Goal: Task Accomplishment & Management: Use online tool/utility

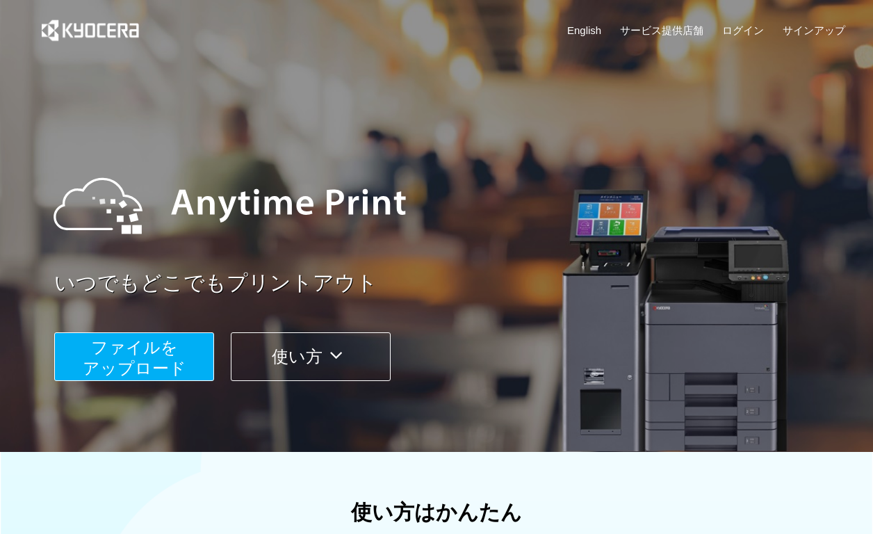
click at [132, 364] on span "ファイルを ​​アップロード" at bounding box center [135, 358] width 104 height 40
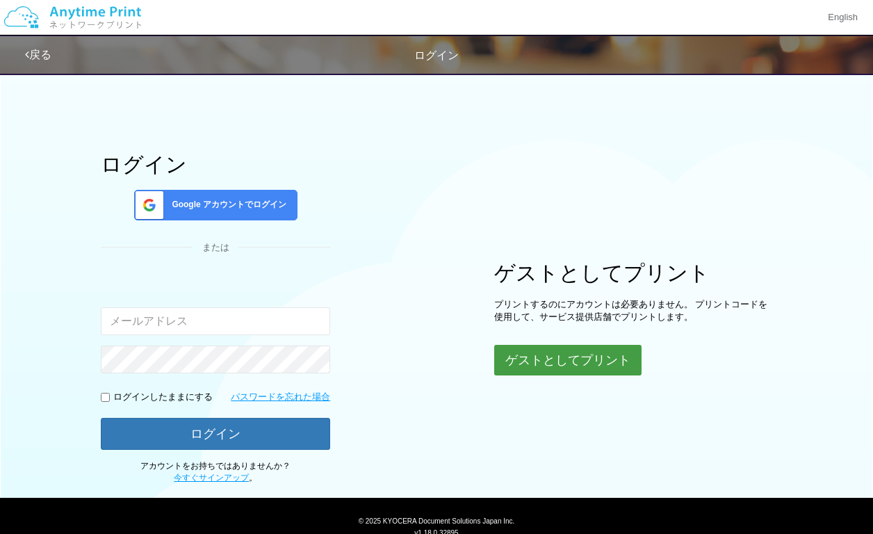
click at [554, 353] on button "ゲストとしてプリント" at bounding box center [567, 360] width 147 height 31
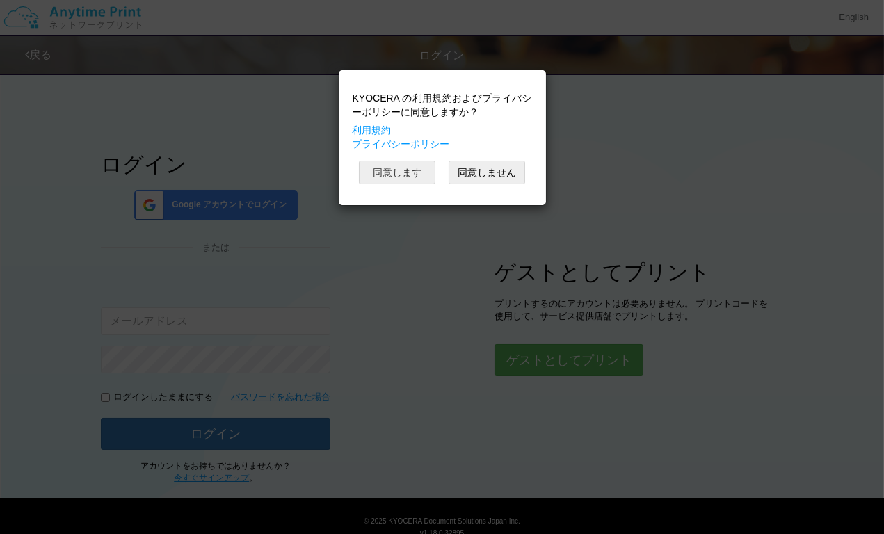
click at [401, 170] on button "同意します" at bounding box center [397, 173] width 76 height 24
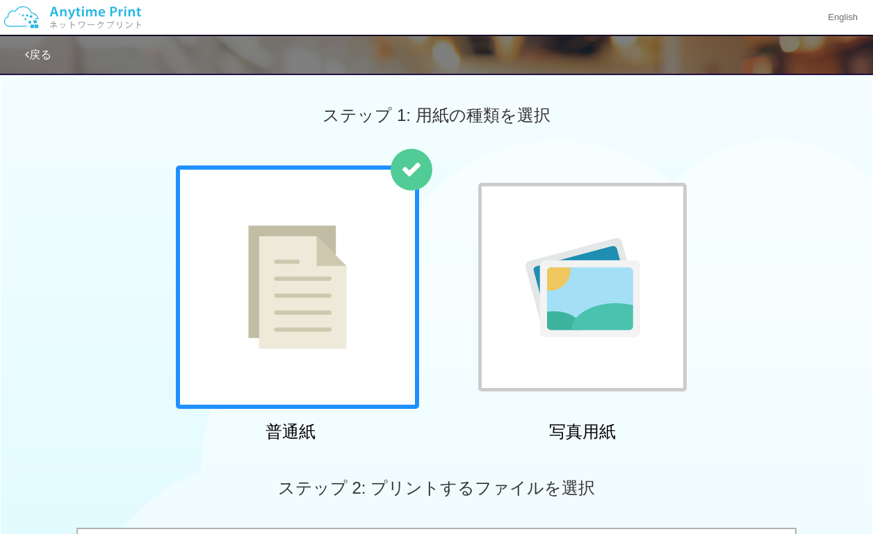
click at [297, 270] on img at bounding box center [297, 287] width 99 height 124
click at [613, 262] on img at bounding box center [583, 287] width 115 height 99
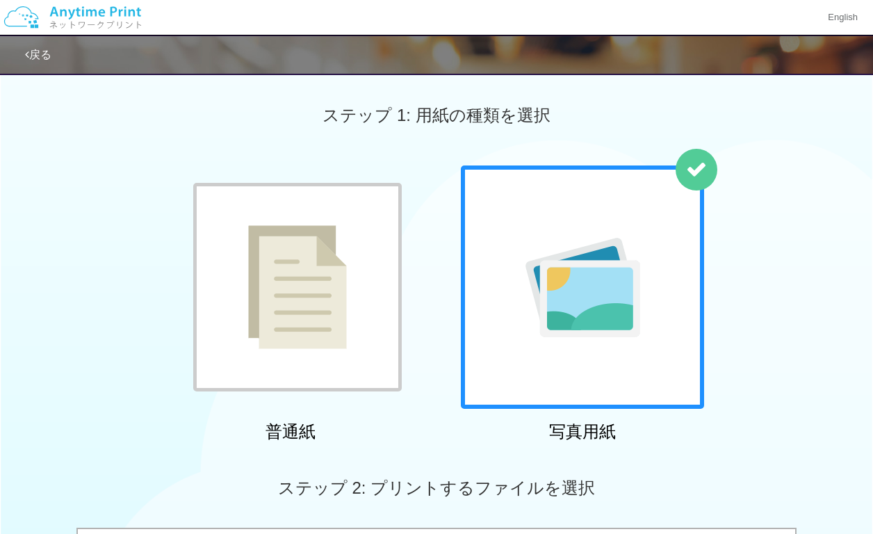
click at [277, 300] on img at bounding box center [297, 287] width 99 height 124
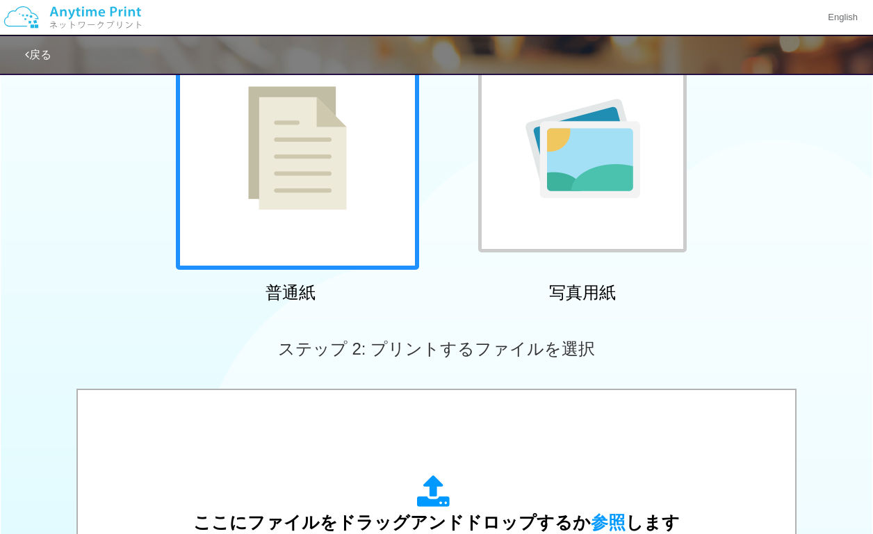
scroll to position [278, 0]
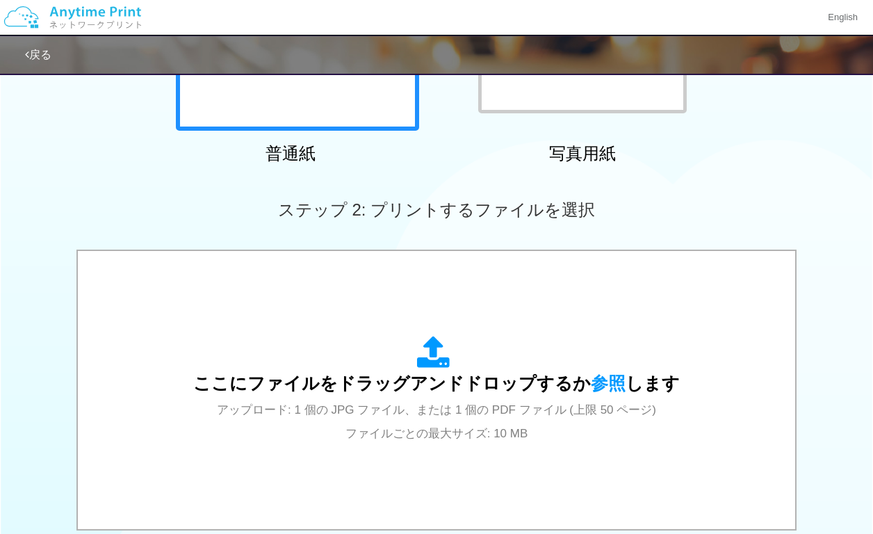
click at [492, 376] on span "ここにファイルをドラッグアンドドロップするか 参照 します" at bounding box center [436, 382] width 487 height 19
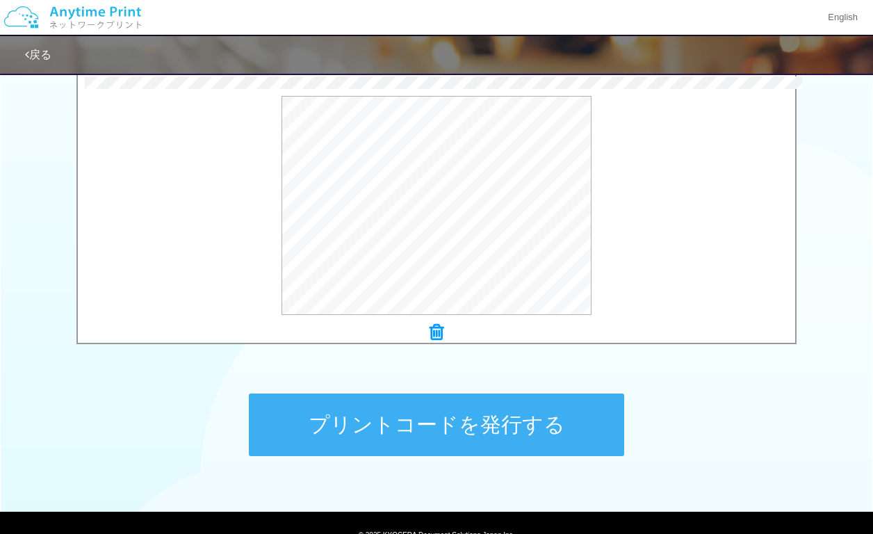
scroll to position [523, 0]
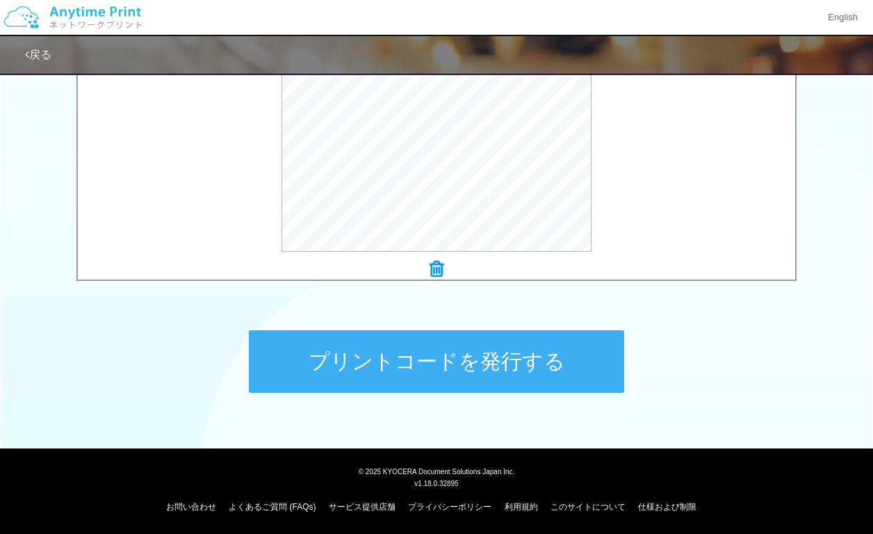
click at [405, 364] on button "プリントコードを発行する" at bounding box center [437, 361] width 376 height 63
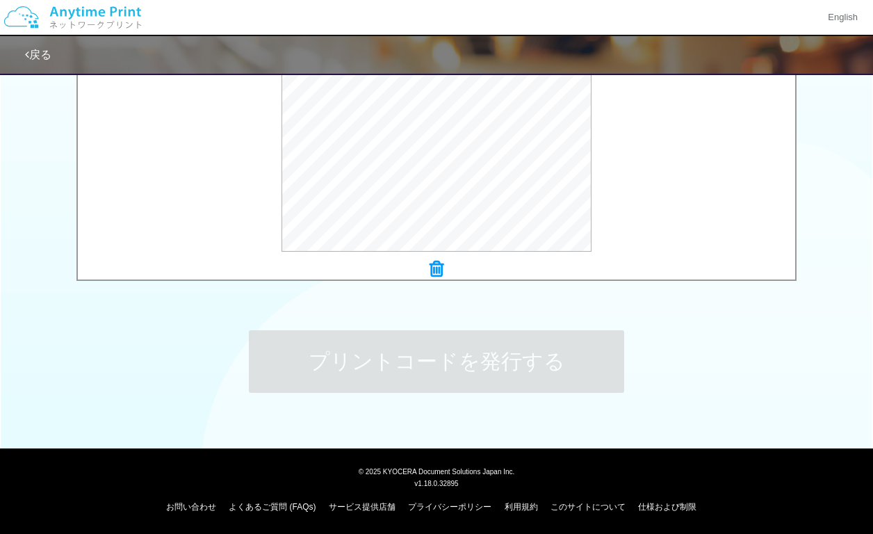
scroll to position [0, 0]
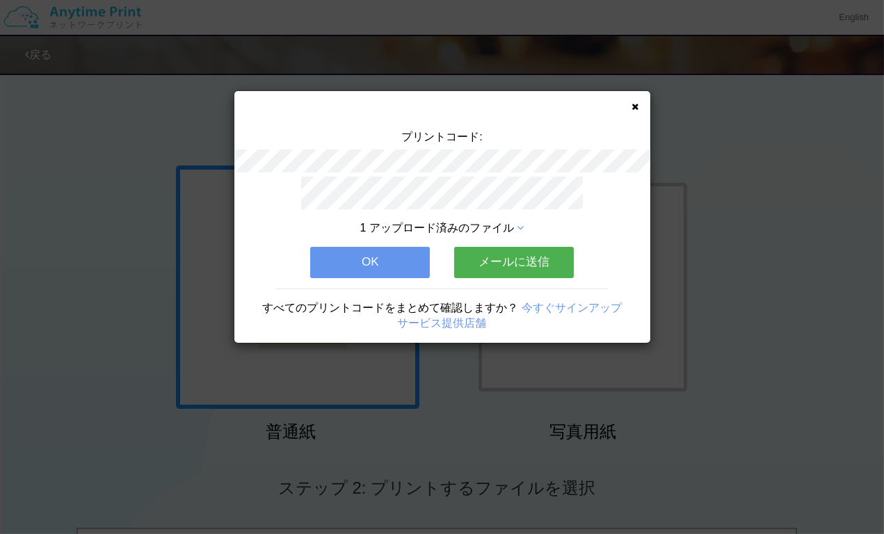
click at [512, 252] on button "メールに送信" at bounding box center [514, 262] width 120 height 31
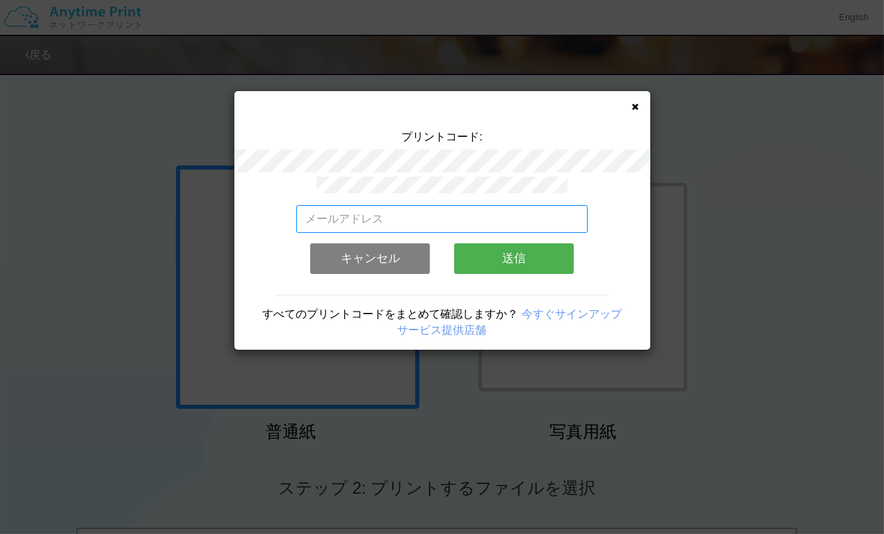
click at [473, 209] on input "email" at bounding box center [441, 219] width 291 height 28
type input "[EMAIL_ADDRESS][DOMAIN_NAME]"
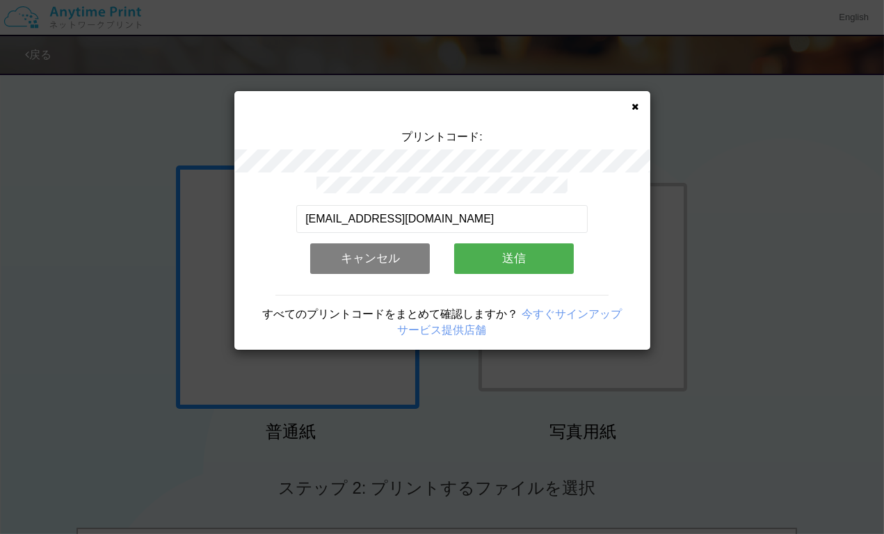
click at [515, 257] on button "送信" at bounding box center [514, 258] width 120 height 31
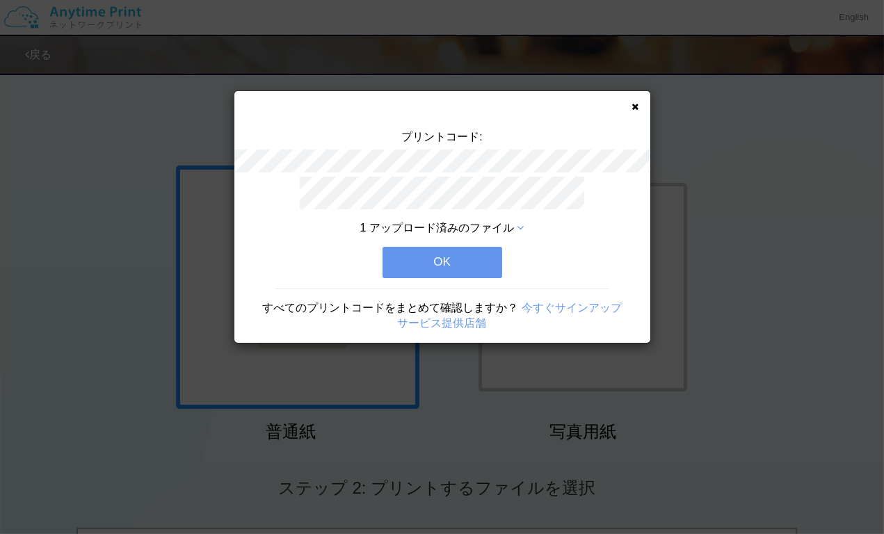
click at [470, 258] on button "OK" at bounding box center [442, 262] width 120 height 31
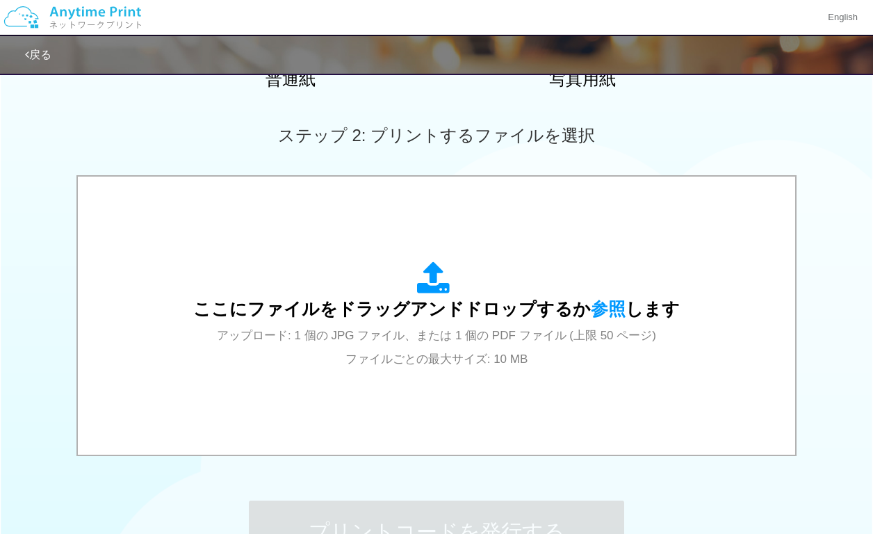
scroll to position [417, 0]
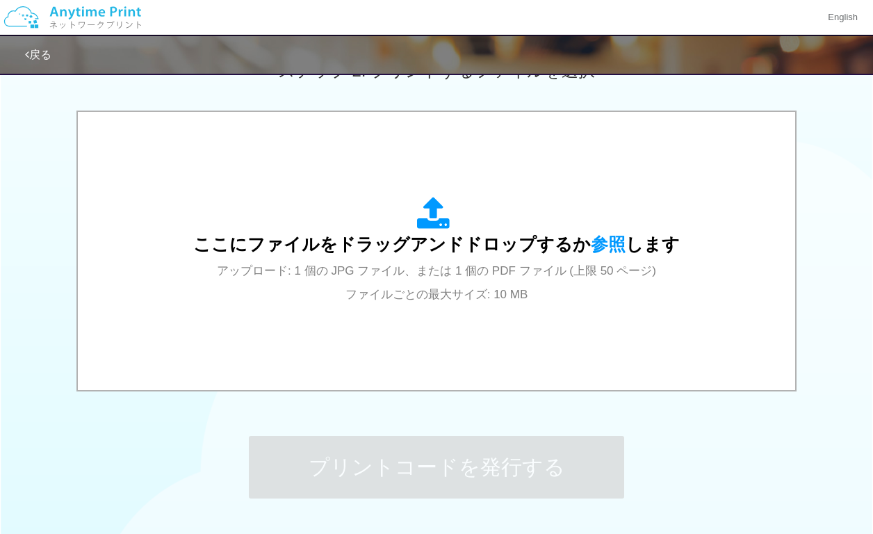
click at [466, 264] on span "アップロード: 1 個の JPG ファイル、または 1 個の PDF ファイル (上限 50 ページ) ファイルごとの最大サイズ: 10 MB" at bounding box center [436, 282] width 439 height 37
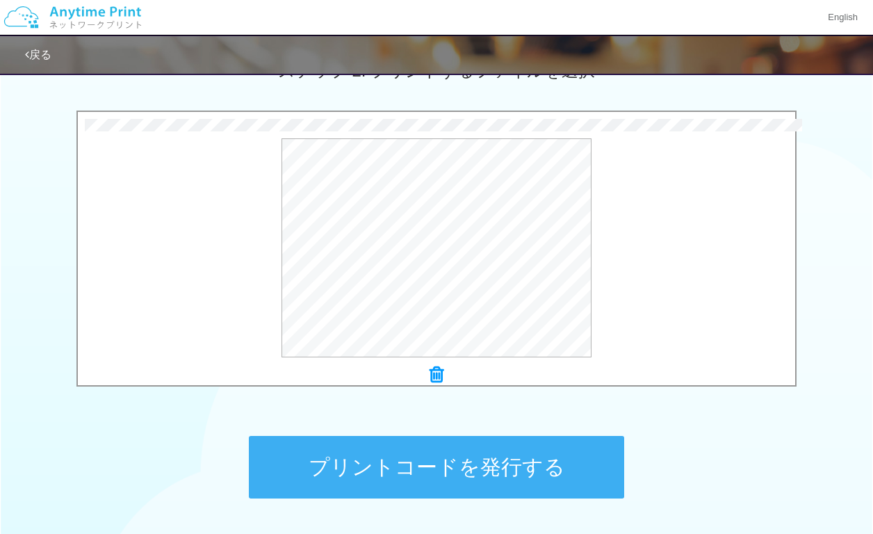
click at [423, 458] on button "プリントコードを発行する" at bounding box center [437, 467] width 376 height 63
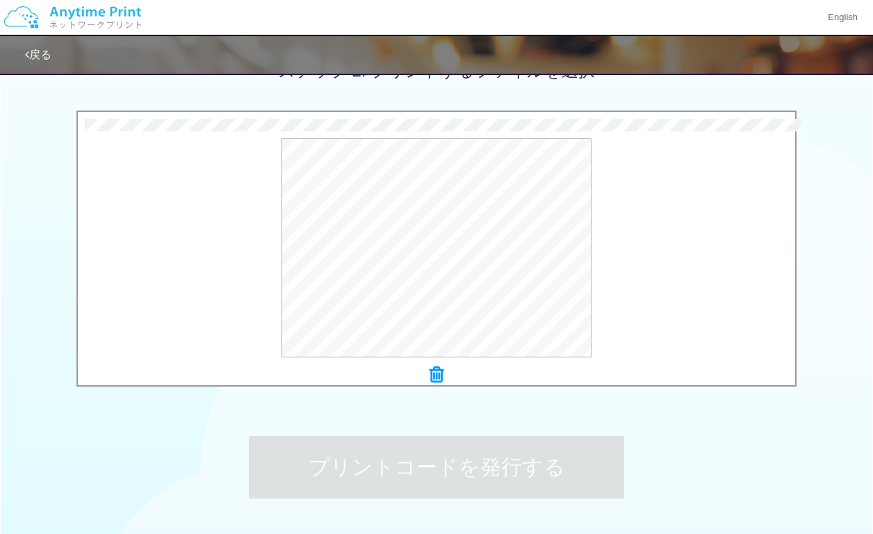
scroll to position [0, 0]
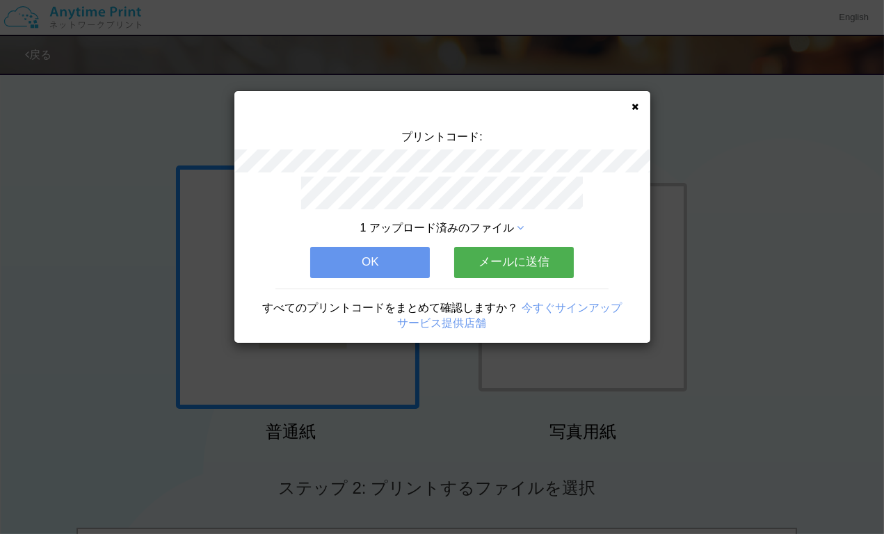
click at [540, 255] on button "メールに送信" at bounding box center [514, 262] width 120 height 31
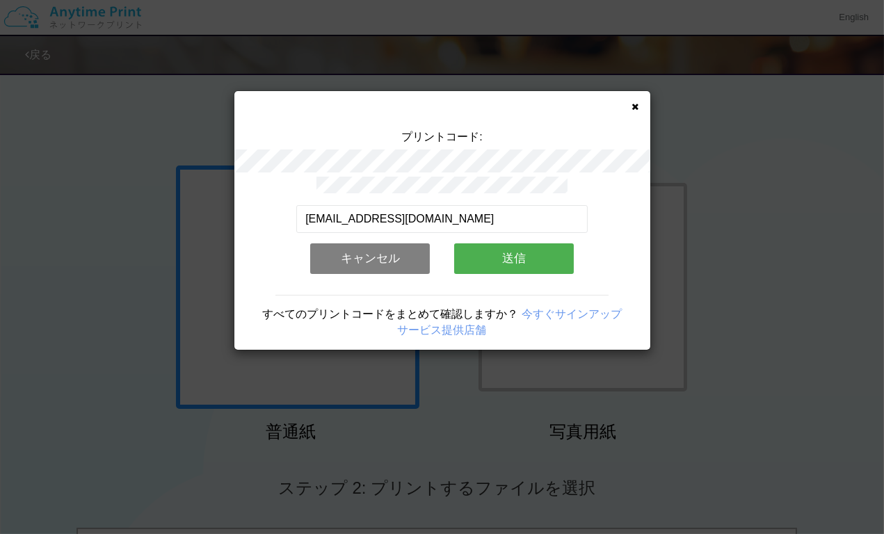
click at [501, 247] on button "送信" at bounding box center [514, 258] width 120 height 31
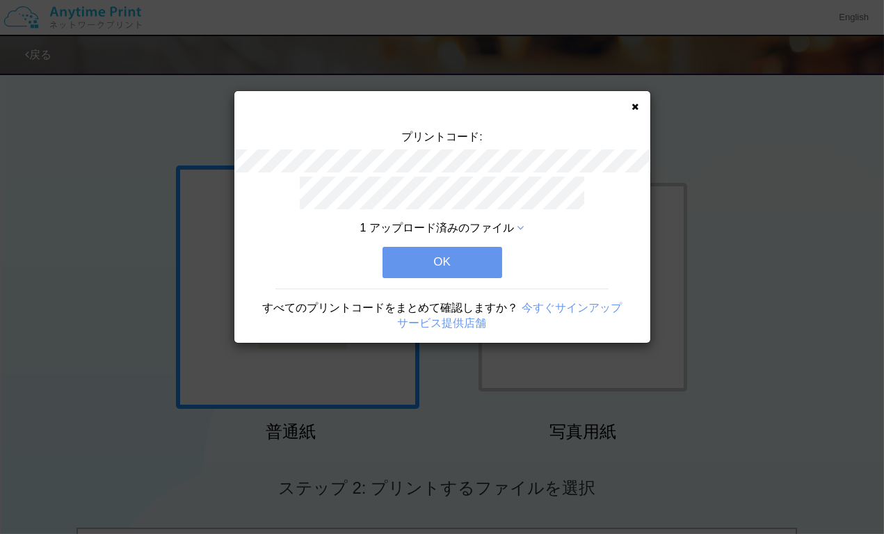
click at [481, 255] on button "OK" at bounding box center [442, 262] width 120 height 31
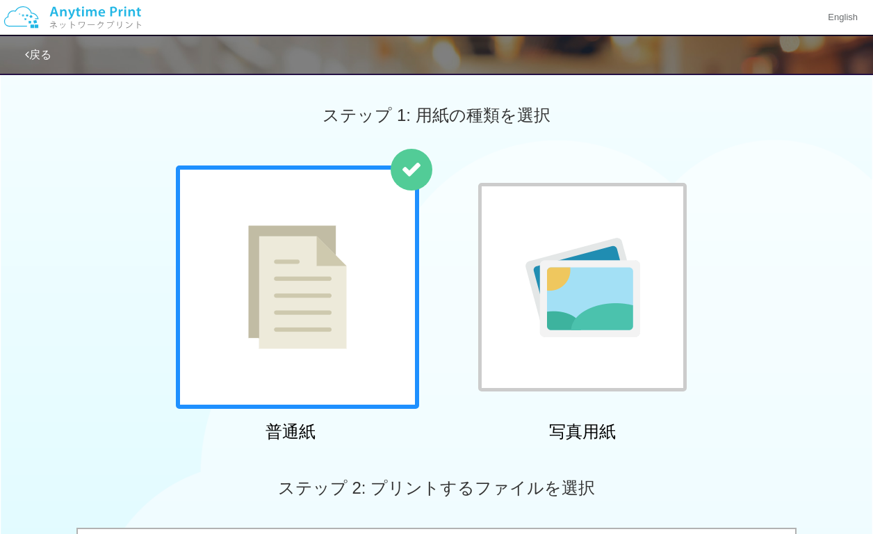
click at [748, 179] on div "普通紙 写真用紙" at bounding box center [436, 306] width 873 height 282
